Goal: Transaction & Acquisition: Purchase product/service

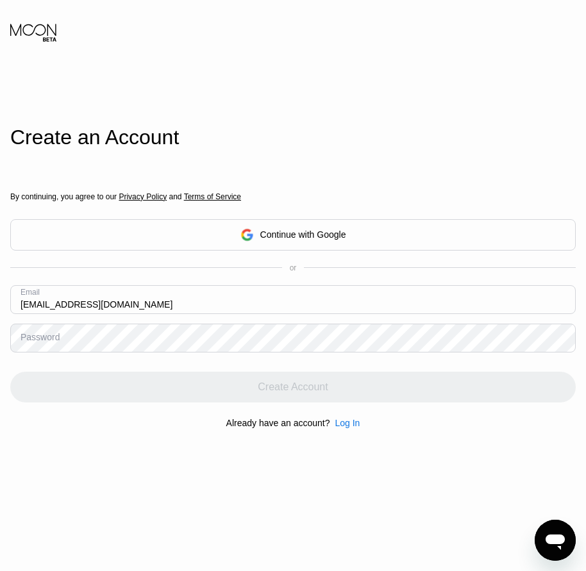
type input "[EMAIL_ADDRESS][DOMAIN_NAME]"
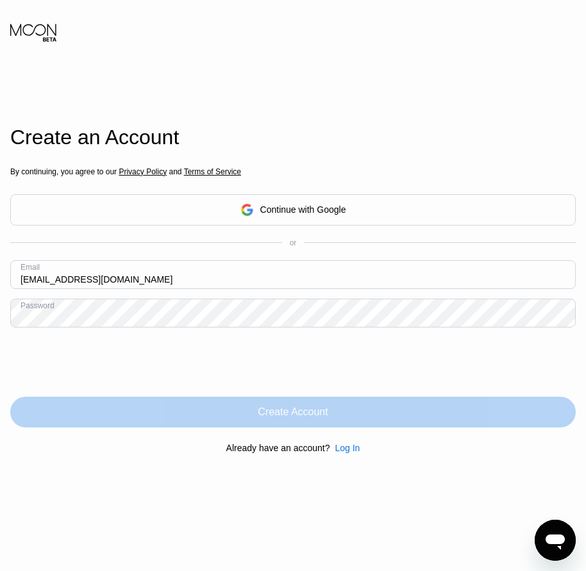
click at [294, 422] on div "Create Account" at bounding box center [292, 412] width 565 height 31
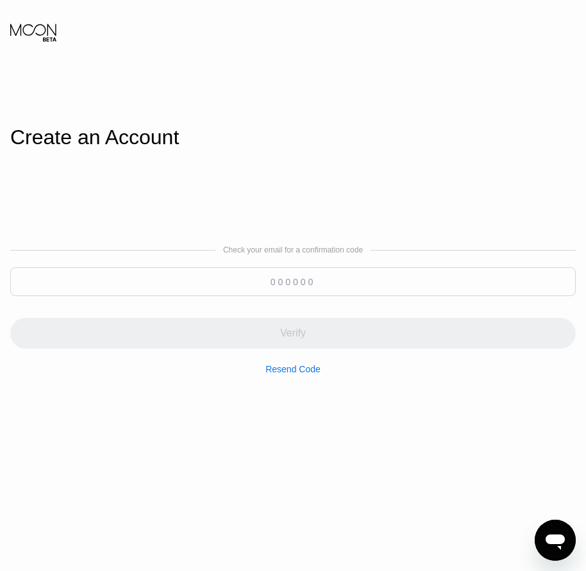
paste input "1"
type input "1"
paste input "1"
type input "1"
paste input "635722"
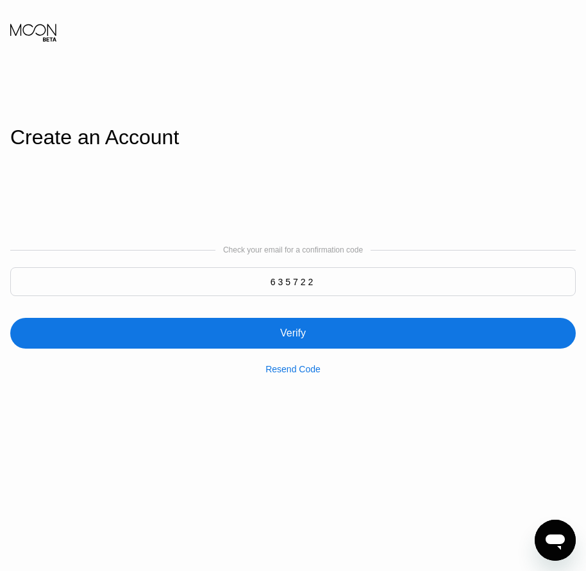
type input "635722"
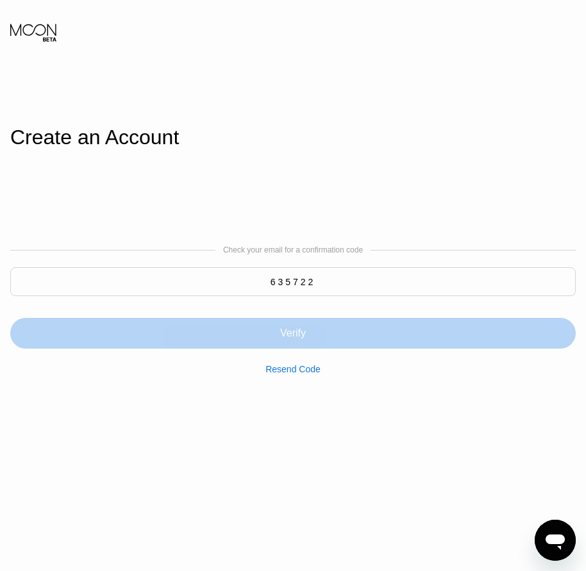
click at [310, 341] on div "Verify" at bounding box center [292, 333] width 565 height 31
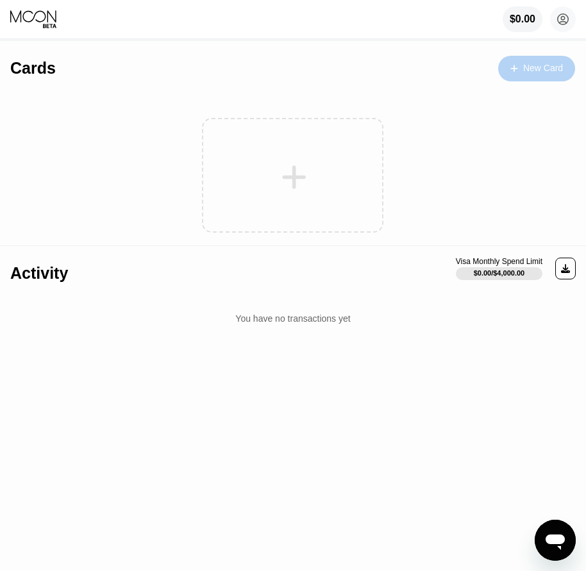
click at [537, 69] on div "New Card" at bounding box center [543, 68] width 40 height 11
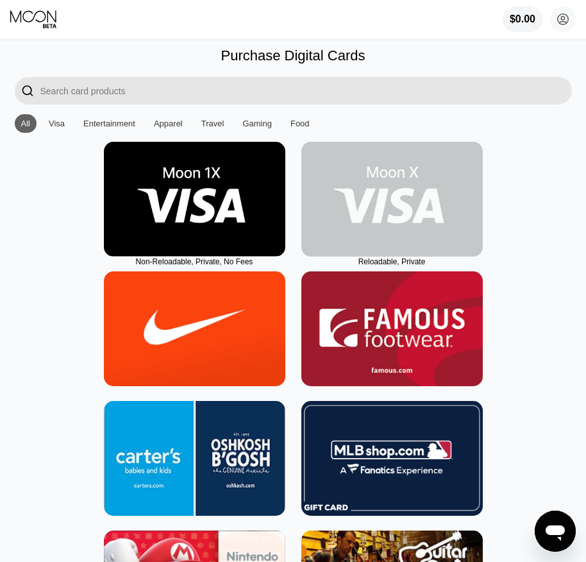
click at [381, 249] on img at bounding box center [391, 199] width 181 height 115
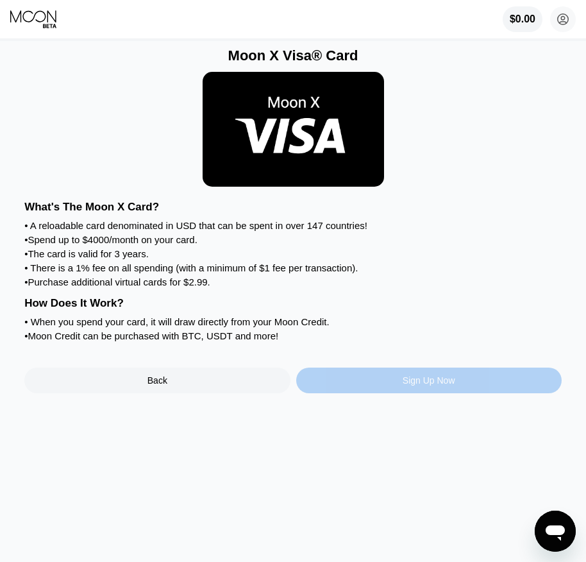
click at [394, 393] on div "Sign Up Now" at bounding box center [428, 380] width 265 height 26
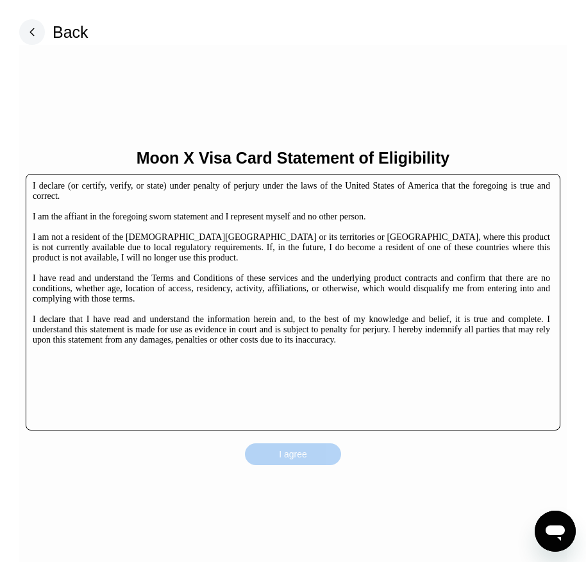
click at [296, 465] on div "I agree" at bounding box center [293, 454] width 96 height 22
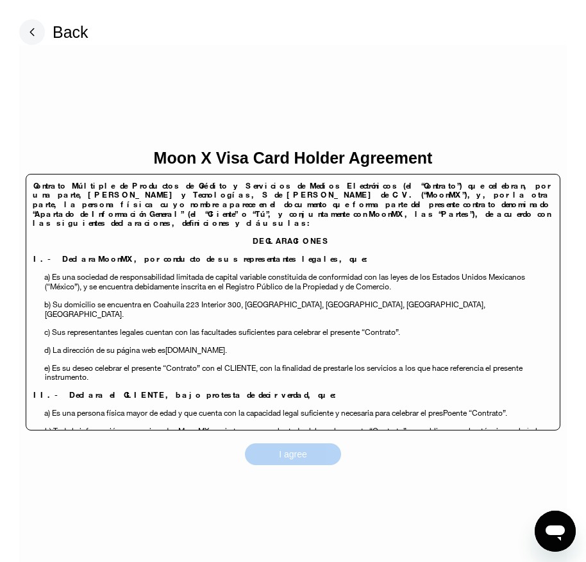
click at [303, 452] on div "I agree" at bounding box center [293, 454] width 28 height 12
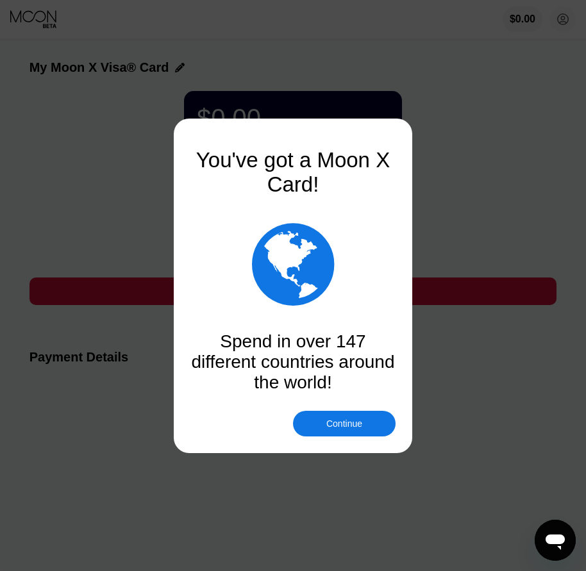
click at [346, 429] on div "Continue" at bounding box center [344, 424] width 36 height 10
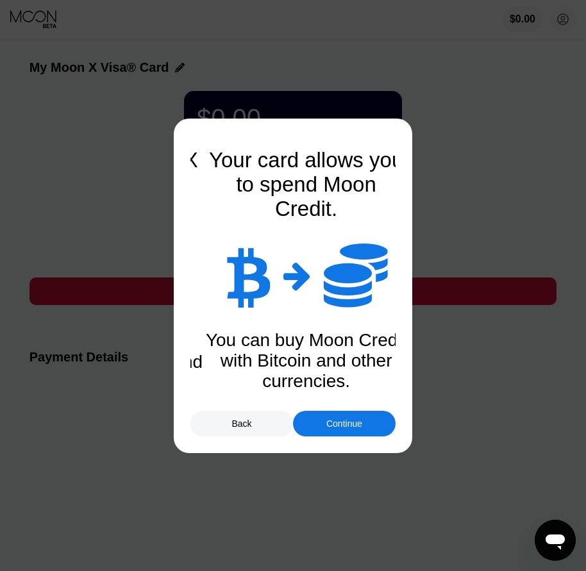
click at [347, 424] on div "Continue" at bounding box center [344, 424] width 36 height 10
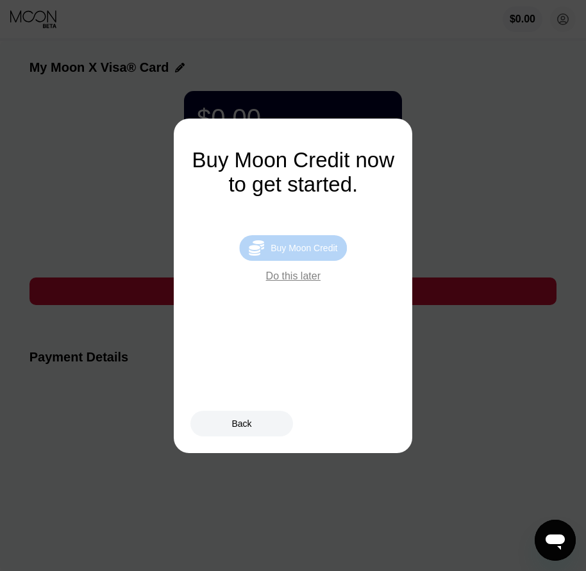
click at [308, 251] on div "Buy Moon Credit" at bounding box center [304, 248] width 67 height 10
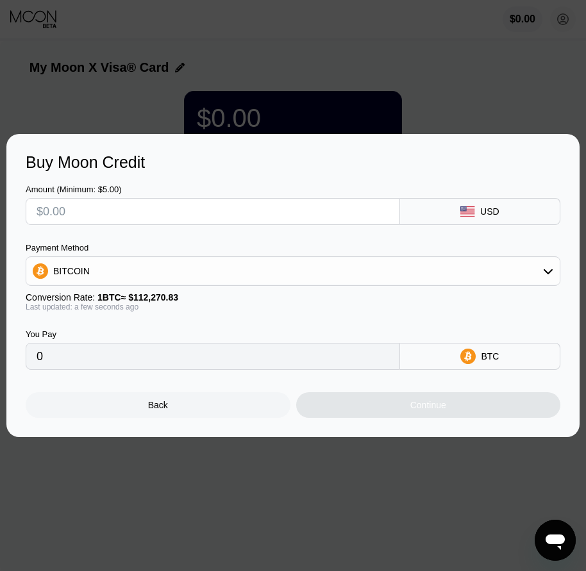
click at [189, 414] on div "Back" at bounding box center [158, 405] width 265 height 26
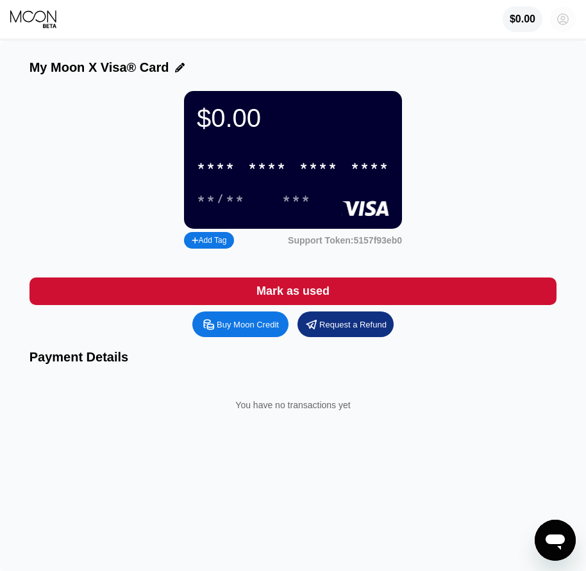
click at [562, 19] on circle at bounding box center [563, 19] width 26 height 26
